Goal: Information Seeking & Learning: Find specific fact

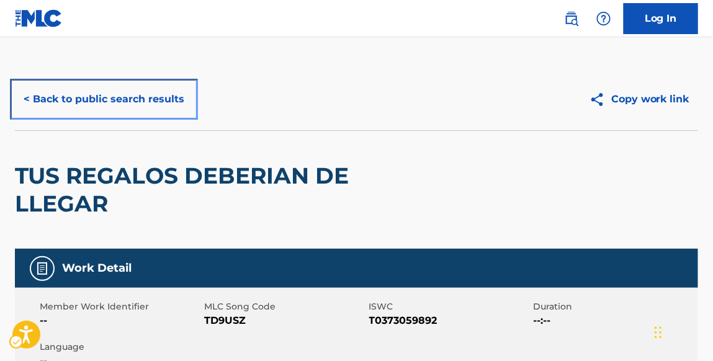
click at [166, 97] on button "< Back to public search results" at bounding box center [104, 99] width 178 height 31
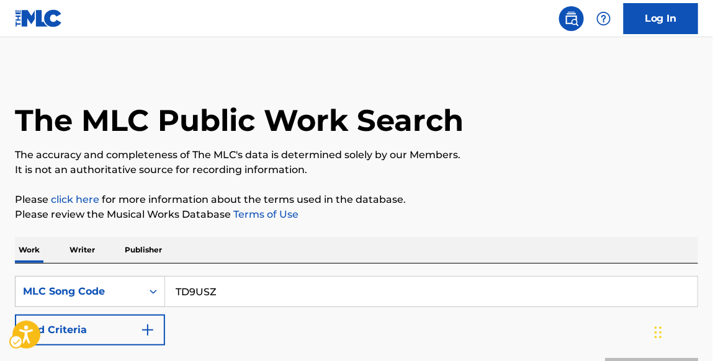
scroll to position [180, 0]
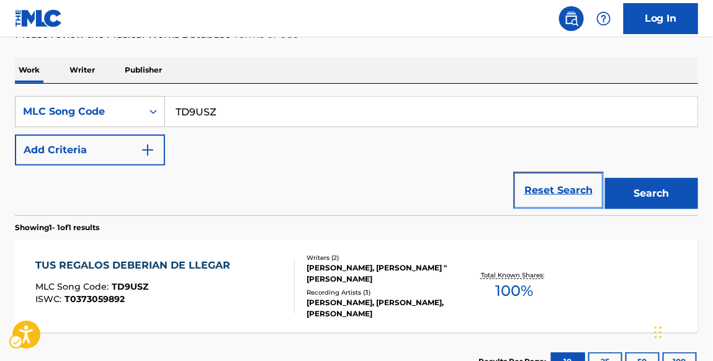
click at [543, 183] on link "Reset Search" at bounding box center [558, 190] width 81 height 27
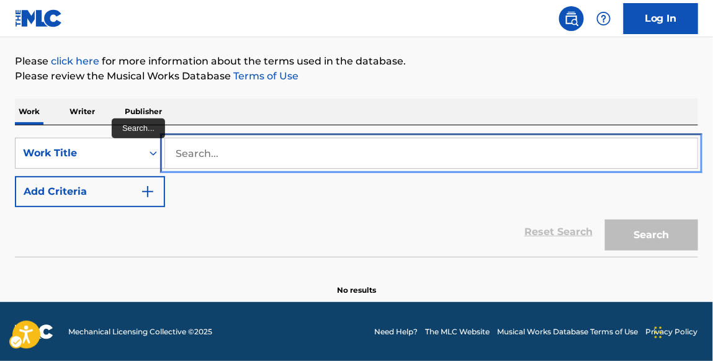
click at [279, 156] on input "Search..." at bounding box center [431, 153] width 533 height 30
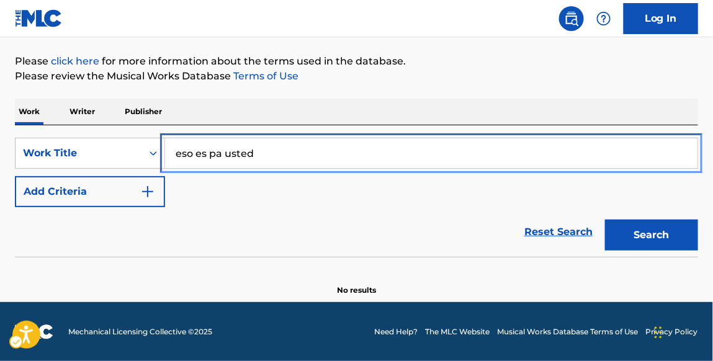
type input "eso es pa usted"
click at [605, 220] on button "Search" at bounding box center [651, 235] width 93 height 31
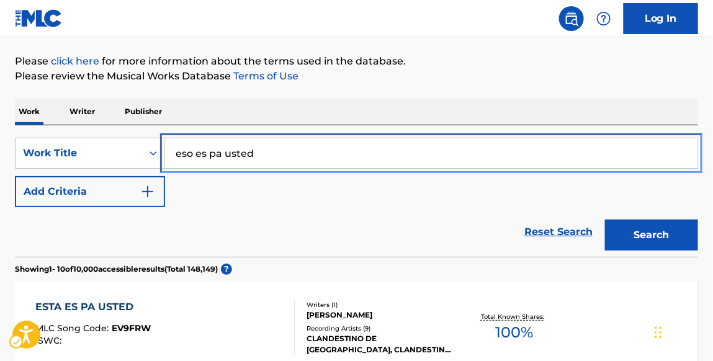
drag, startPoint x: 279, startPoint y: 156, endPoint x: 197, endPoint y: 161, distance: 82.1
click at [270, 156] on input "eso es pa usted" at bounding box center [431, 153] width 533 height 30
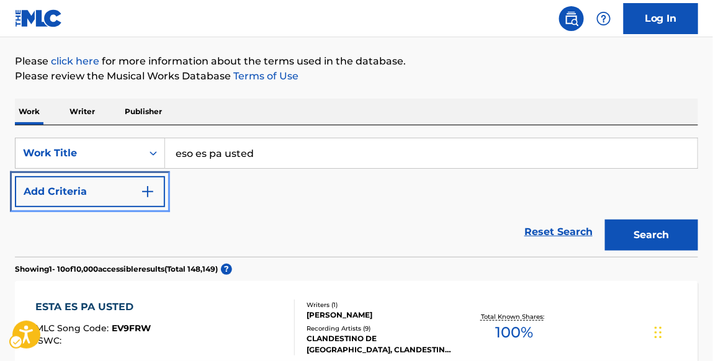
click at [151, 194] on img "Search Form" at bounding box center [147, 191] width 15 height 15
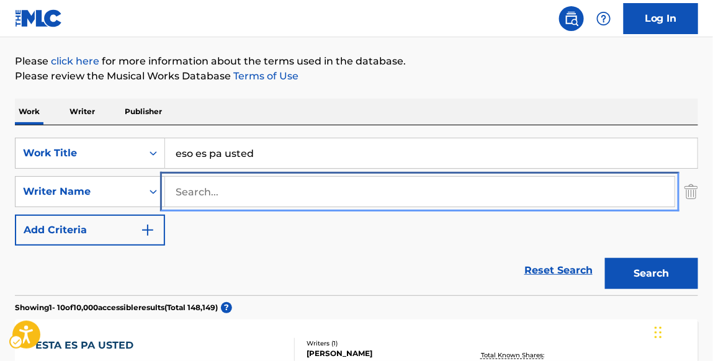
click at [200, 190] on input "Search..." at bounding box center [420, 192] width 510 height 30
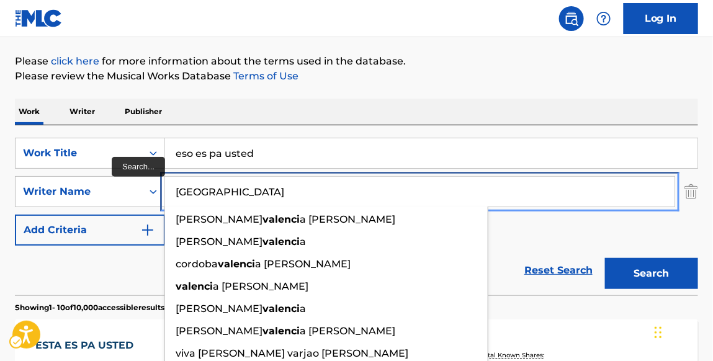
type input "[GEOGRAPHIC_DATA]"
click at [605, 258] on button "Search" at bounding box center [651, 273] width 93 height 31
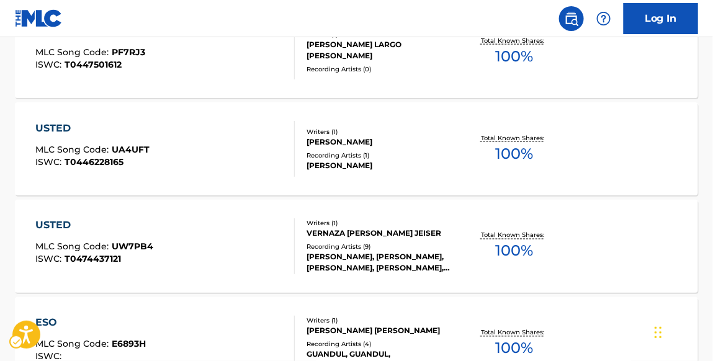
scroll to position [458, 0]
